Goal: Task Accomplishment & Management: Complete application form

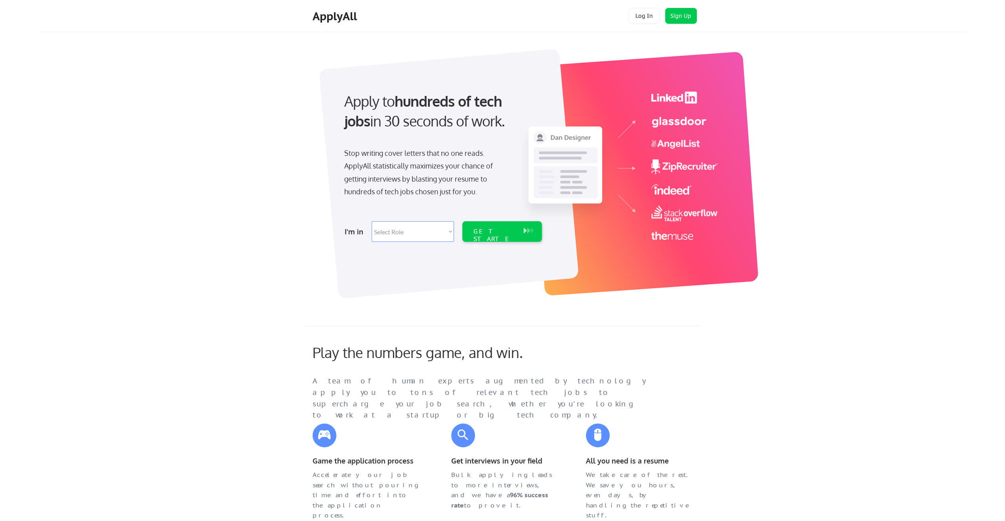
click at [437, 233] on select "Select Role Software Engineering Product Management Customer Success Sales UI/U…" at bounding box center [413, 231] width 82 height 21
select select ""it_security""
click at [372, 221] on select "Select Role Software Engineering Product Management Customer Success Sales UI/U…" at bounding box center [413, 231] width 82 height 21
select select ""it_security""
click at [503, 229] on div "GET STARTED" at bounding box center [495, 238] width 42 height 23
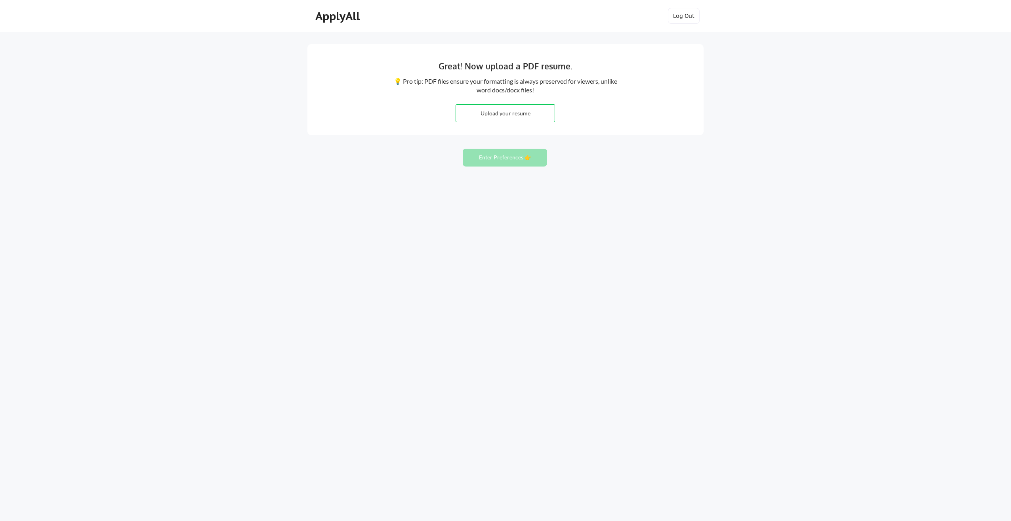
click at [516, 110] on input "file" at bounding box center [505, 113] width 99 height 17
type input "C:\fakepath\John Sims Resume.docx"
click at [510, 154] on button "Enter Preferences 👉" at bounding box center [505, 158] width 84 height 18
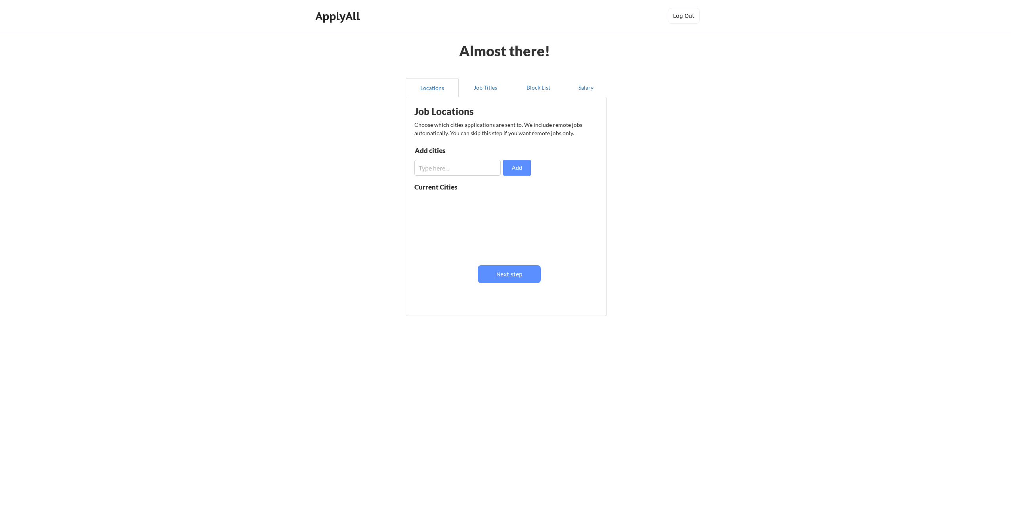
click at [468, 169] on input "input" at bounding box center [457, 168] width 86 height 16
drag, startPoint x: 469, startPoint y: 170, endPoint x: 409, endPoint y: 171, distance: 60.6
click at [409, 171] on div "Job Locations Choose which cities applications are sent to. We include remote j…" at bounding box center [506, 206] width 201 height 219
type input "Tacoma, [GEOGRAPHIC_DATA]"
click at [525, 166] on button "Add" at bounding box center [517, 168] width 28 height 16
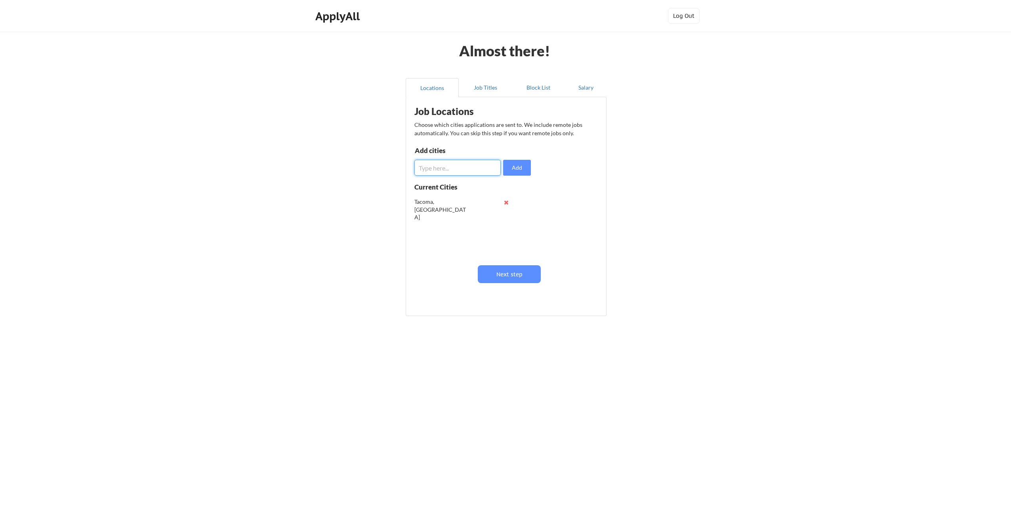
drag, startPoint x: 460, startPoint y: 170, endPoint x: 512, endPoint y: 180, distance: 52.0
click at [462, 170] on input "input" at bounding box center [457, 168] width 86 height 16
type input "[GEOGRAPHIC_DATA], [GEOGRAPHIC_DATA]"
click at [519, 166] on button "Add" at bounding box center [517, 168] width 28 height 16
click at [452, 172] on input "input" at bounding box center [457, 168] width 86 height 16
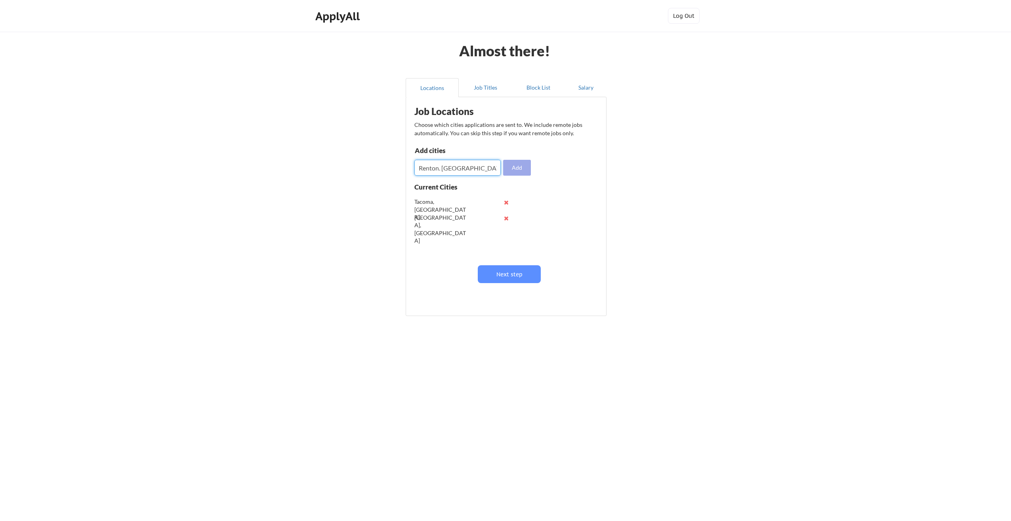
type input "Renton. [GEOGRAPHIC_DATA]"
click at [514, 172] on button "Add" at bounding box center [517, 168] width 28 height 16
click at [441, 166] on input "input" at bounding box center [457, 168] width 86 height 16
type input "P"
type input "[GEOGRAPHIC_DATA], [GEOGRAPHIC_DATA]"
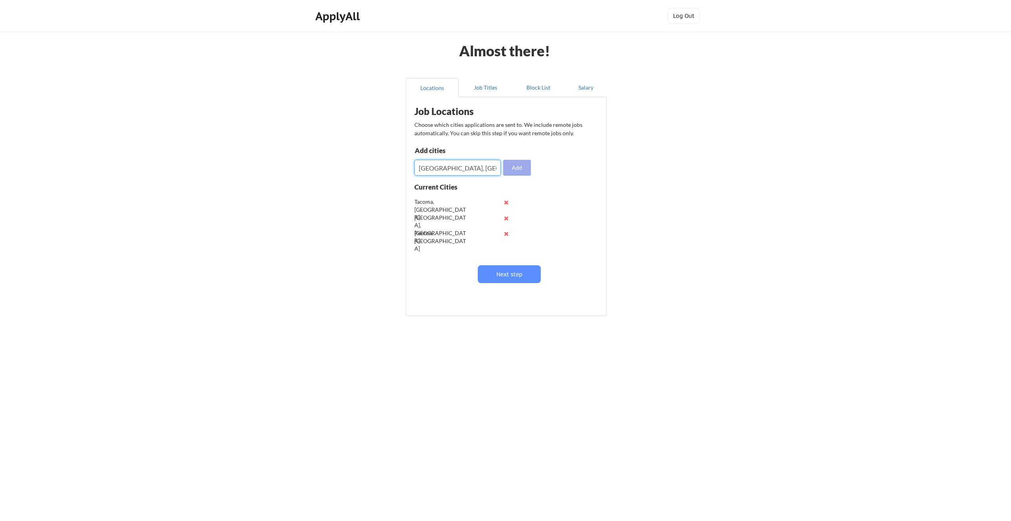
click at [511, 169] on button "Add" at bounding box center [517, 168] width 28 height 16
click at [470, 169] on input "input" at bounding box center [457, 168] width 86 height 16
type input "[GEOGRAPHIC_DATA], [GEOGRAPHIC_DATA]"
click at [522, 171] on button "Add" at bounding box center [517, 168] width 28 height 16
click at [441, 170] on input "input" at bounding box center [457, 168] width 86 height 16
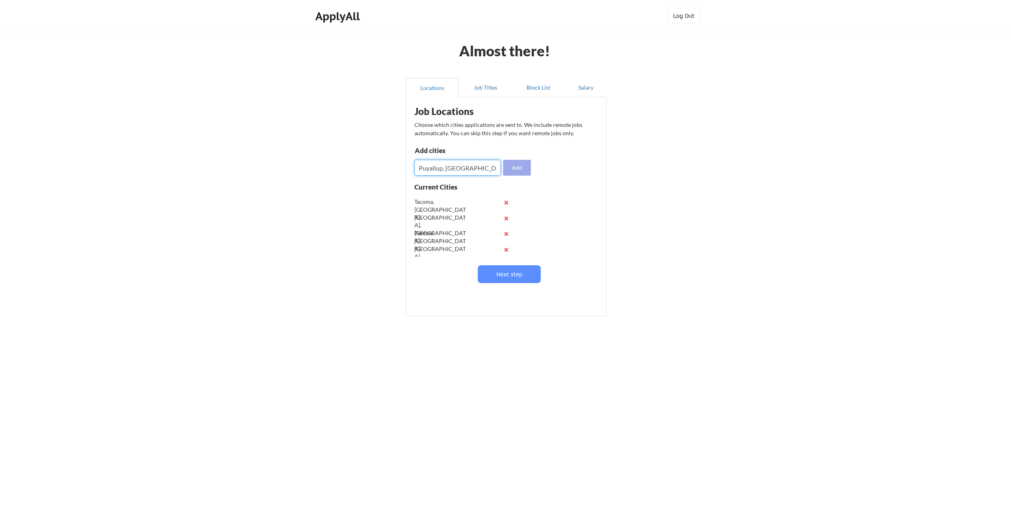
type input "Puyallup, [GEOGRAPHIC_DATA]"
click at [515, 162] on button "Add" at bounding box center [517, 168] width 28 height 16
click at [521, 273] on button "Next step" at bounding box center [509, 274] width 63 height 18
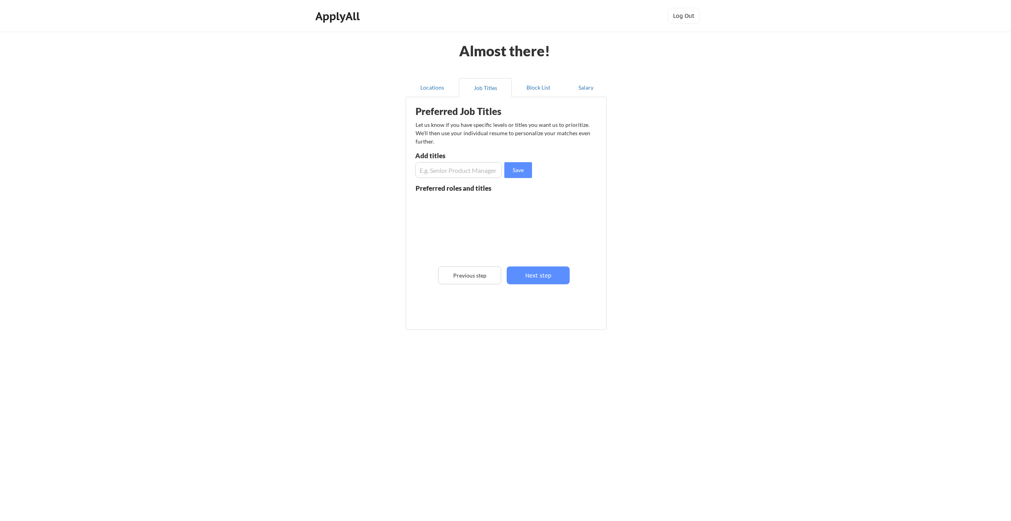
click at [460, 171] on input "input" at bounding box center [458, 170] width 87 height 16
type input "Manager"
click at [511, 174] on button "Save" at bounding box center [518, 170] width 28 height 16
click at [454, 170] on input "input" at bounding box center [458, 170] width 87 height 16
type input "Senior Manager"
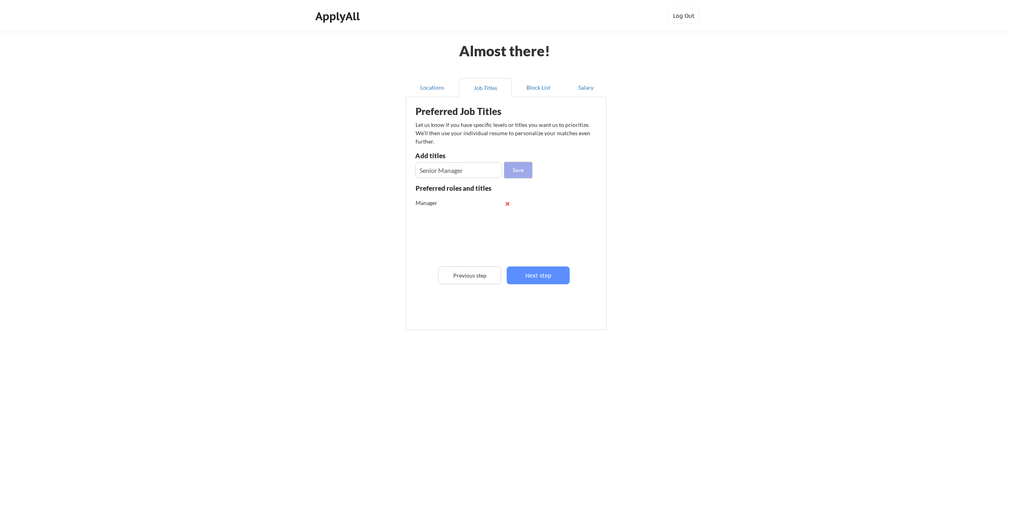
click at [514, 168] on button "Save" at bounding box center [518, 170] width 28 height 16
click at [537, 274] on button "Next step" at bounding box center [538, 275] width 63 height 18
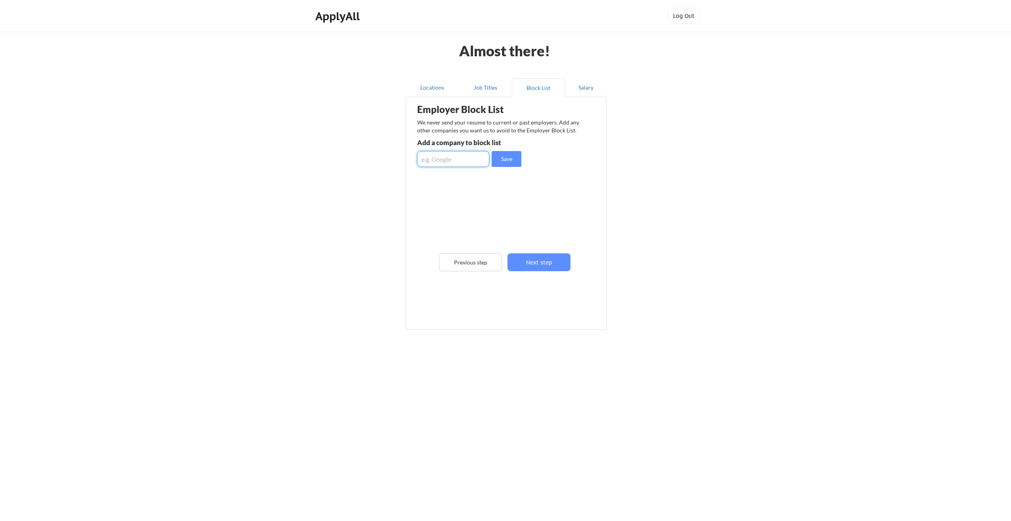
click at [457, 162] on input "input" at bounding box center [453, 159] width 72 height 16
type input "T-Mobile"
click at [499, 162] on button "Save" at bounding box center [507, 159] width 30 height 16
click at [544, 259] on button "Next step" at bounding box center [539, 262] width 63 height 18
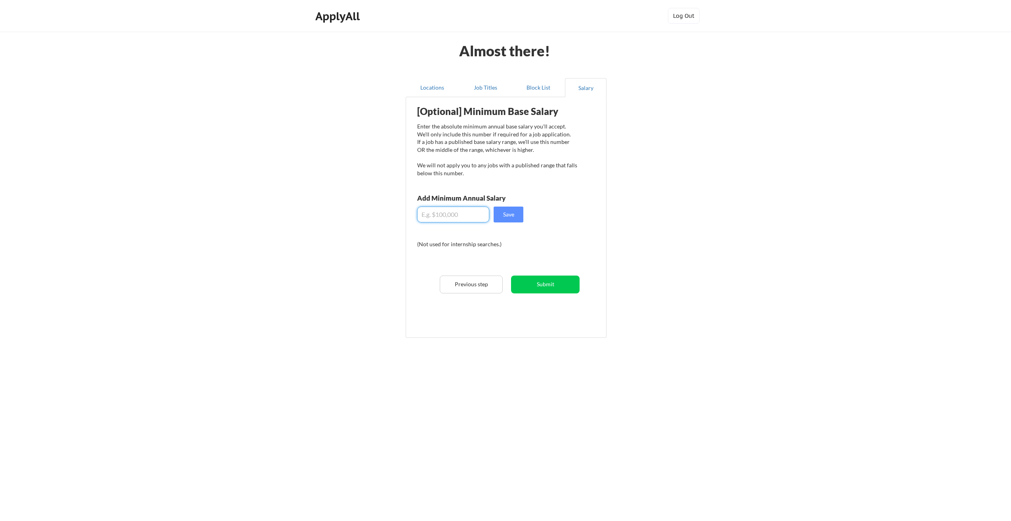
click at [467, 215] on input "input" at bounding box center [453, 214] width 72 height 16
type input "$160,000"
click at [510, 215] on button "Save" at bounding box center [509, 214] width 30 height 16
click at [537, 282] on button "Submit" at bounding box center [545, 284] width 69 height 18
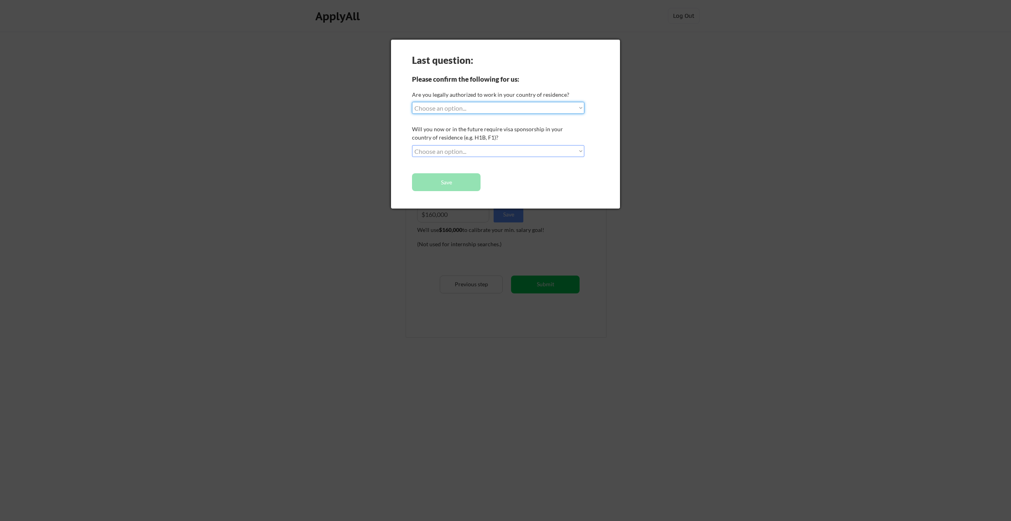
click at [554, 109] on select "Choose an option... Yes, I am a US Citizen Yes, I am a Canadian Citizen Yes, I …" at bounding box center [498, 108] width 172 height 12
select select ""yes__i_am_a_us_citizen""
click at [412, 102] on select "Choose an option... Yes, I am a US Citizen Yes, I am a Canadian Citizen Yes, I …" at bounding box center [498, 108] width 172 height 12
click at [561, 149] on select "Choose an option... No, I will not need sponsorship Yes, I will need sponsorship" at bounding box center [498, 151] width 172 height 12
select select ""no__i_will_not_need_sponsorship""
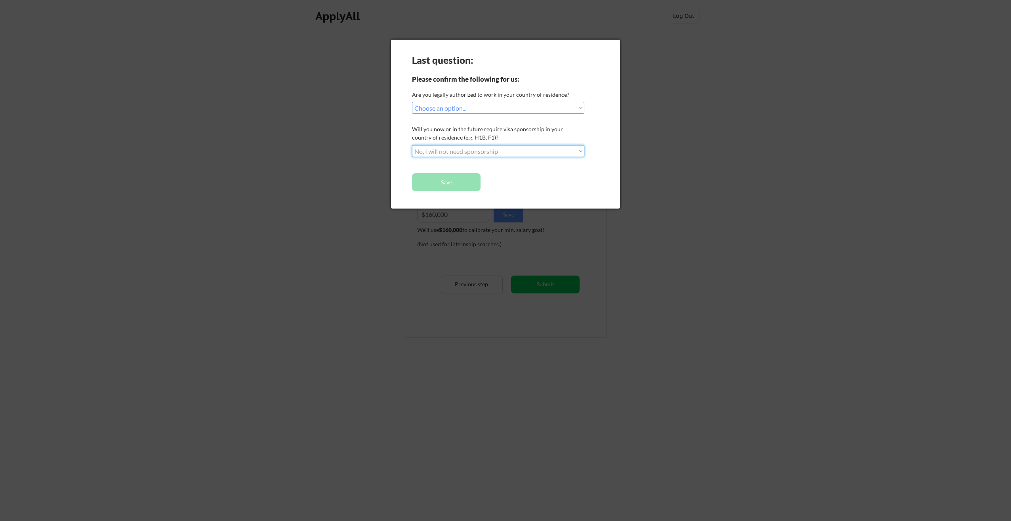
click at [412, 145] on select "Choose an option... No, I will not need sponsorship Yes, I will need sponsorship" at bounding box center [498, 151] width 172 height 12
click at [460, 178] on button "Save" at bounding box center [446, 182] width 69 height 18
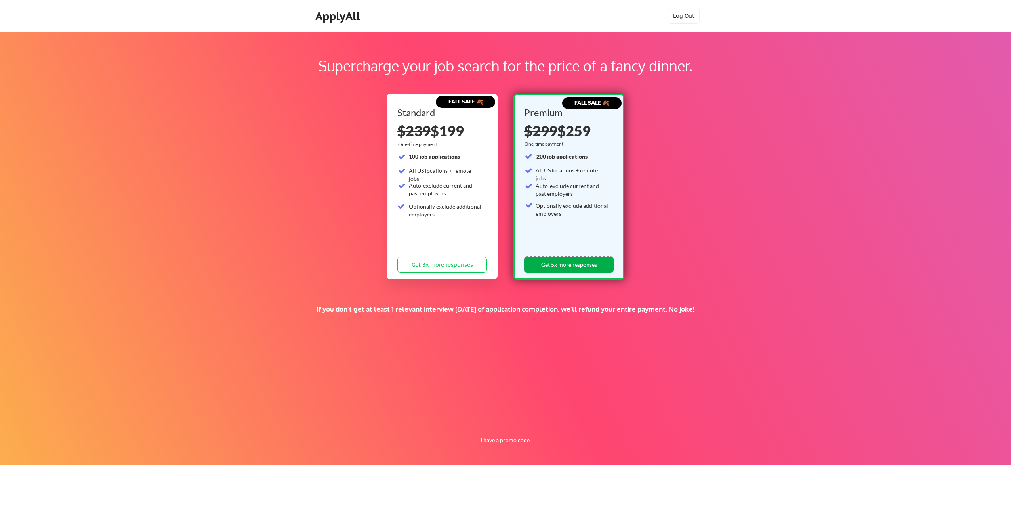
click at [593, 267] on button "Get 5x more responses" at bounding box center [569, 264] width 90 height 16
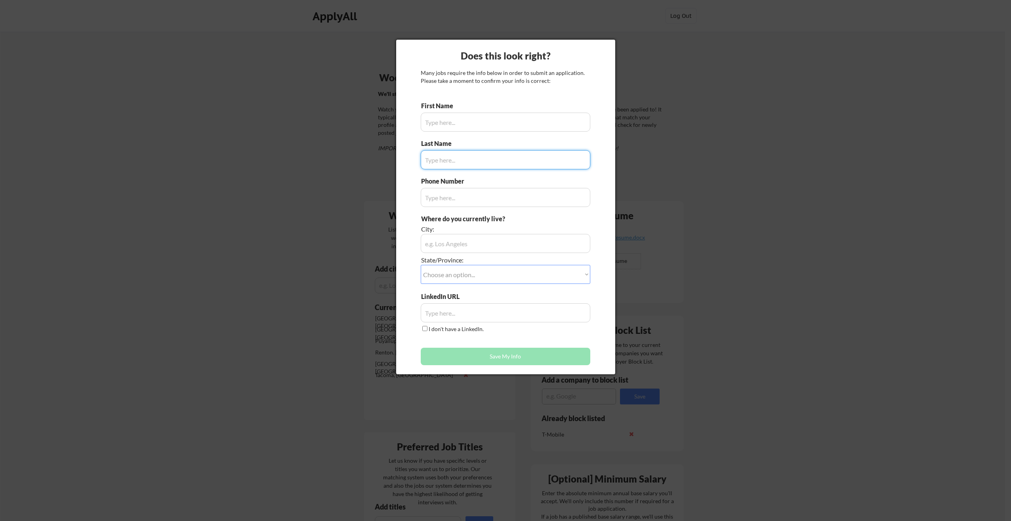
type input "[PERSON_NAME]"
type input "[PHONE_NUMBER]"
type input "[PERSON_NAME][GEOGRAPHIC_DATA]"
type input "[PERSON_NAME]"
click at [529, 277] on select "Choose an option... Other/Not Applicable [US_STATE] [US_STATE] [GEOGRAPHIC_DATA…" at bounding box center [506, 274] width 170 height 19
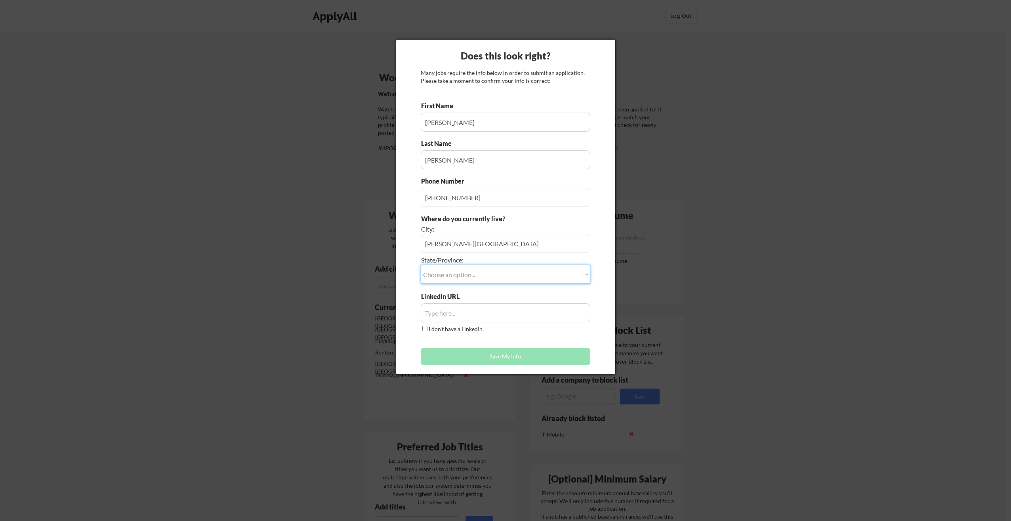
select select ""[US_STATE]""
click at [533, 273] on select "Choose an option... Other/Not Applicable [US_STATE] [US_STATE] [GEOGRAPHIC_DATA…" at bounding box center [506, 274] width 170 height 19
drag, startPoint x: 482, startPoint y: 318, endPoint x: 483, endPoint y: 314, distance: 4.1
click at [483, 318] on input "input" at bounding box center [506, 312] width 170 height 19
paste input "[URL][DOMAIN_NAME]"
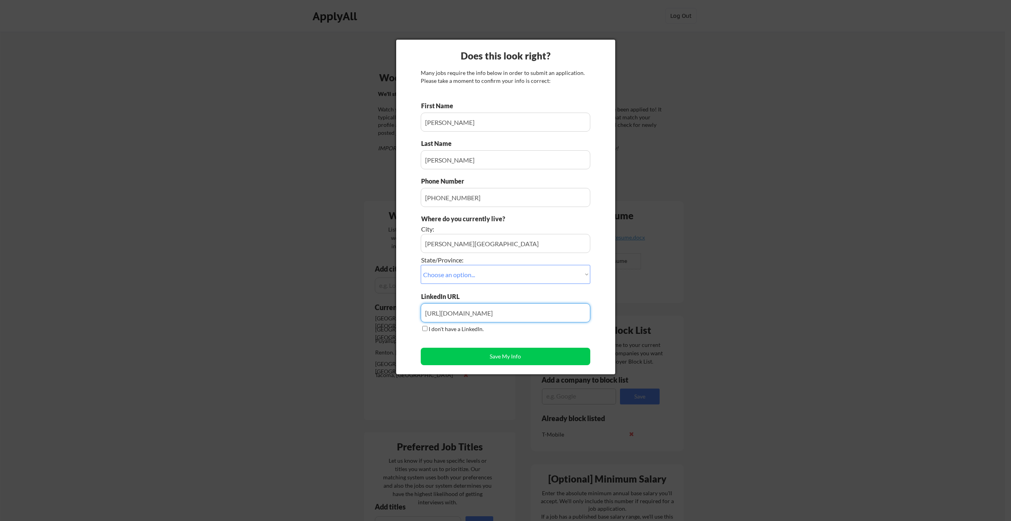
type input "[URL][DOMAIN_NAME]"
click at [495, 340] on div "First Name Last Name Phone Number Where do you currently live? City: State/Prov…" at bounding box center [506, 234] width 170 height 267
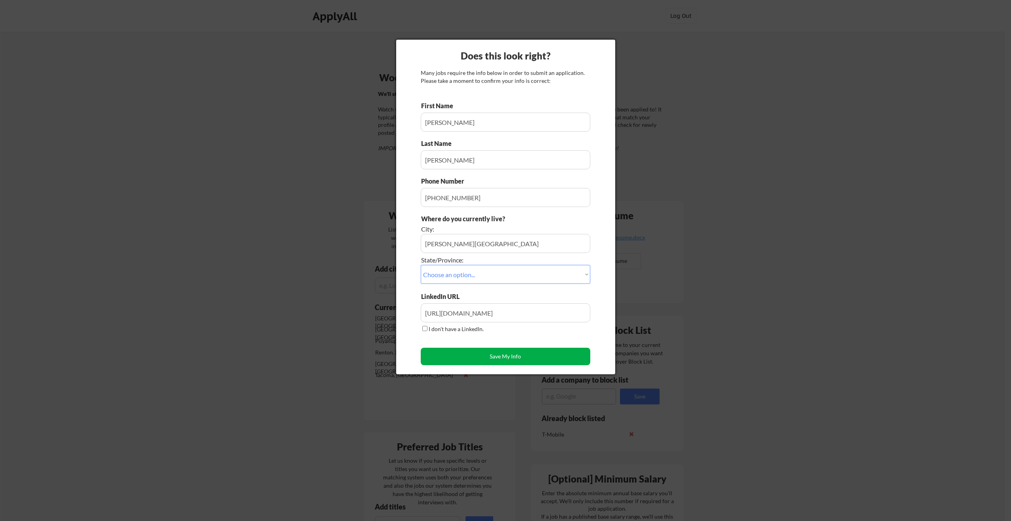
click at [518, 355] on button "Save My Info" at bounding box center [506, 356] width 170 height 17
type input "[PERSON_NAME][GEOGRAPHIC_DATA], [US_STATE]"
